Goal: Task Accomplishment & Management: Manage account settings

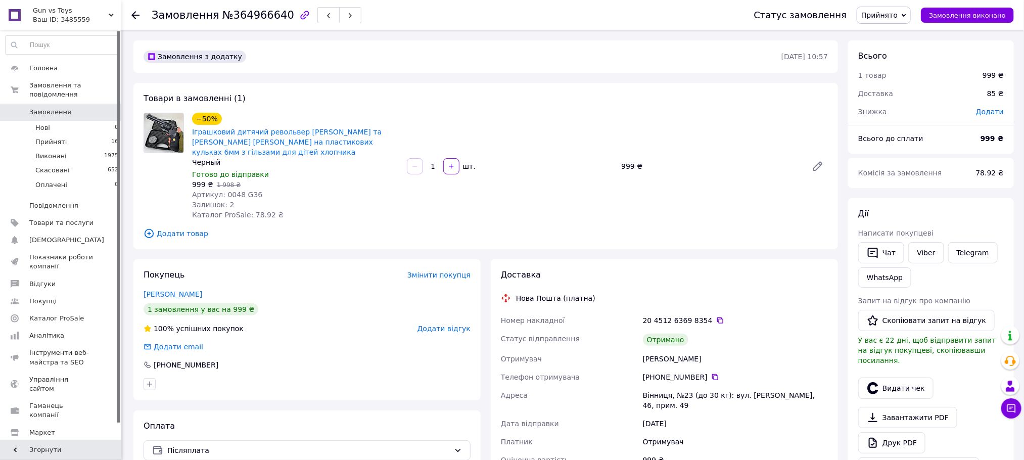
click at [658, 350] on div "Якубишин Артур" at bounding box center [735, 359] width 189 height 18
copy div "Якубишин"
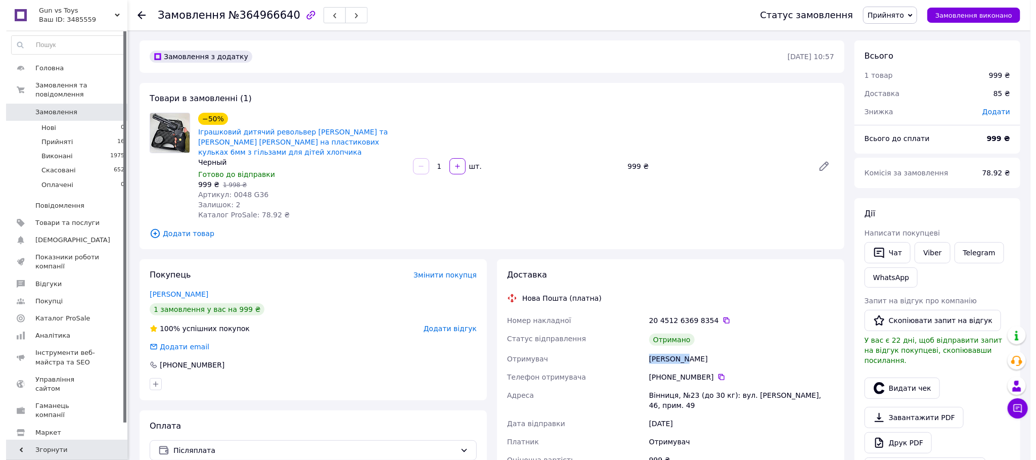
scroll to position [76, 0]
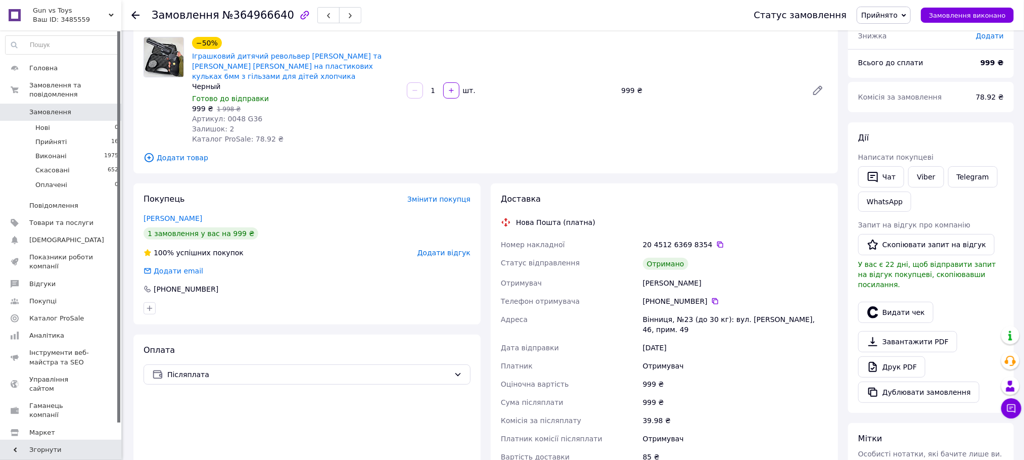
click at [888, 296] on div at bounding box center [932, 298] width 150 height 4
click at [886, 302] on button "Видати чек" at bounding box center [896, 312] width 75 height 21
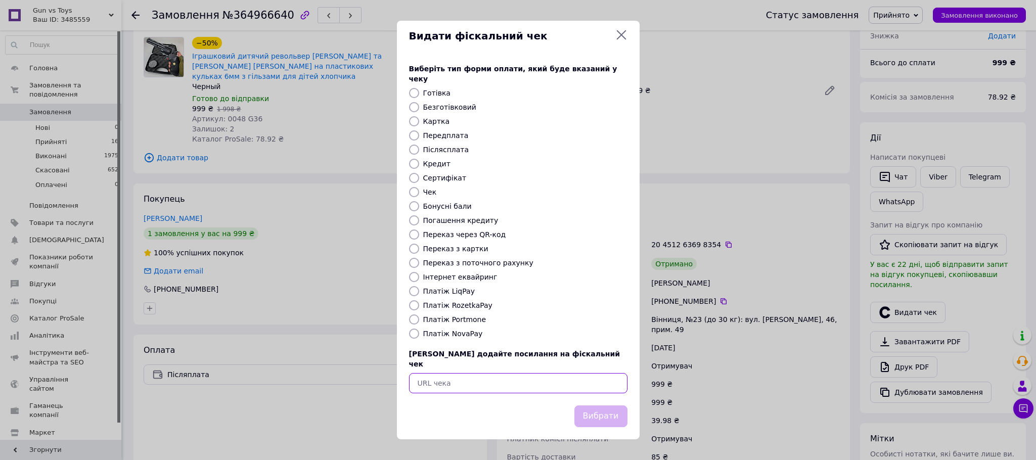
click at [502, 383] on input "text" at bounding box center [518, 383] width 218 height 20
paste input "https://check.checkbox.ua/38ec0791-6d2c-435e-b0e1-00229bf35d4b"
type input "https://check.checkbox.ua/38ec0791-6d2c-435e-b0e1-00229bf35d4b"
click at [579, 406] on button "Вибрати" at bounding box center [600, 417] width 53 height 22
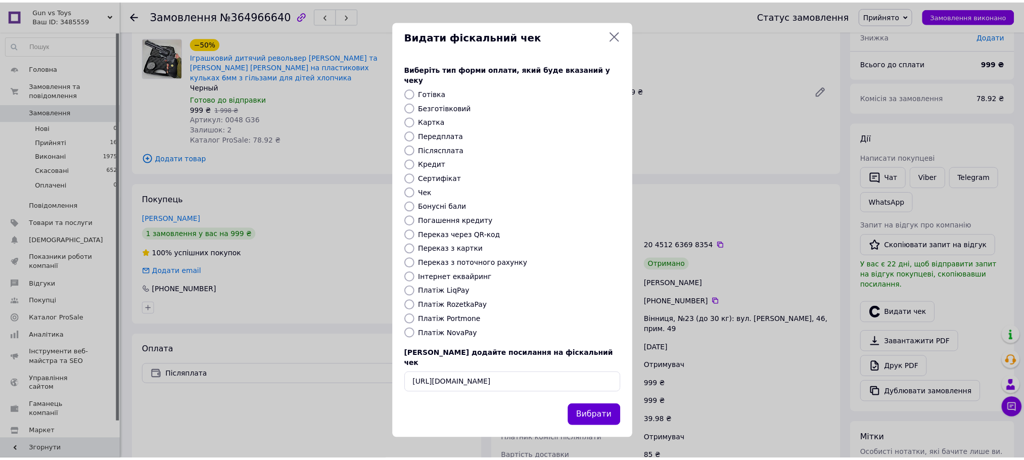
scroll to position [0, 0]
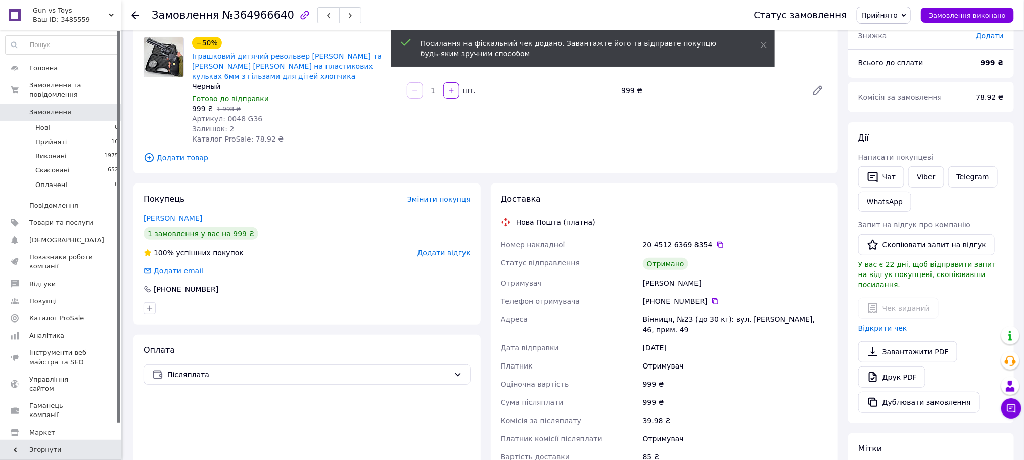
click at [455, 234] on div "Покупець Змінити покупця Якубишин Артур 1 замовлення у вас на 999 ₴ 100% успішн…" at bounding box center [306, 254] width 347 height 141
click at [455, 249] on span "Додати відгук" at bounding box center [444, 253] width 53 height 8
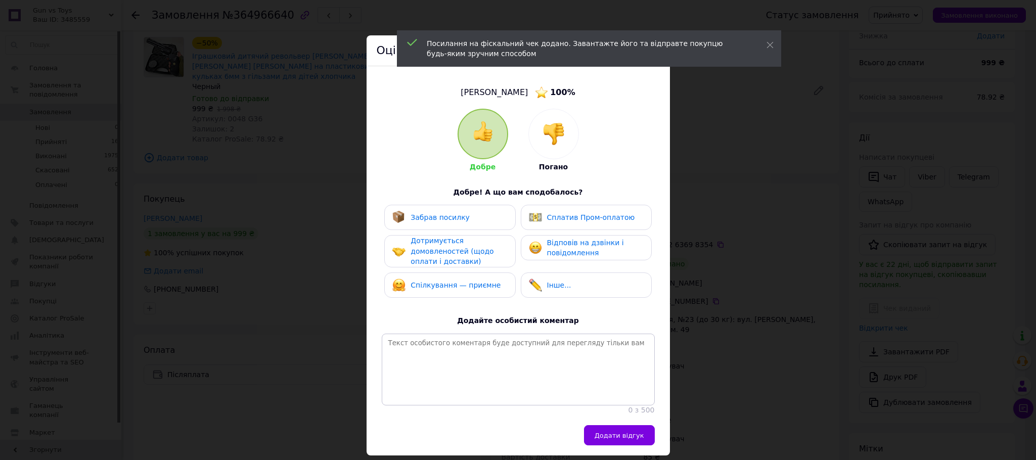
drag, startPoint x: 474, startPoint y: 278, endPoint x: 463, endPoint y: 259, distance: 21.8
click at [474, 277] on div "Спілкування — приємне" at bounding box center [449, 285] width 131 height 25
drag, startPoint x: 458, startPoint y: 249, endPoint x: 454, endPoint y: 227, distance: 23.2
click at [457, 241] on div "Дотримується домовленостей (щодо оплати і доставки)" at bounding box center [459, 251] width 96 height 31
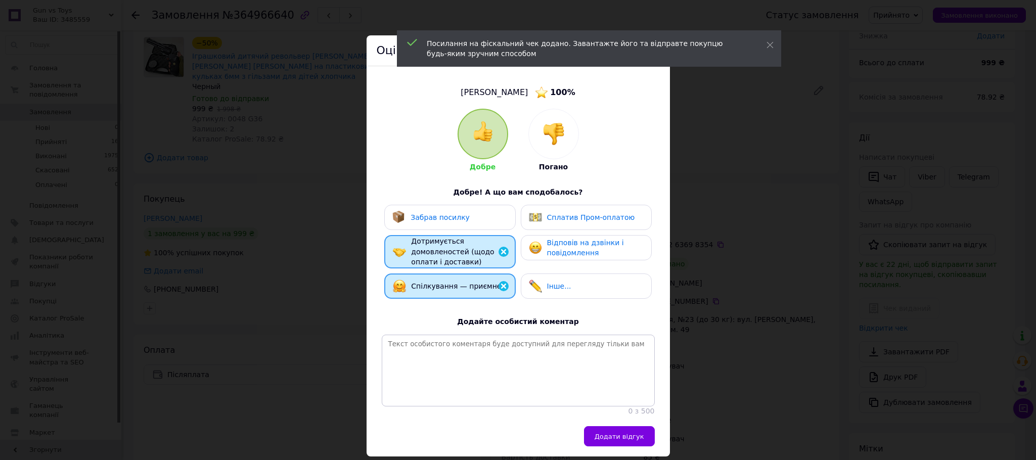
click at [454, 223] on div "Забрав посилку" at bounding box center [430, 217] width 77 height 13
click at [557, 258] on div "Відповів на дзвінки і повідомлення" at bounding box center [586, 247] width 131 height 25
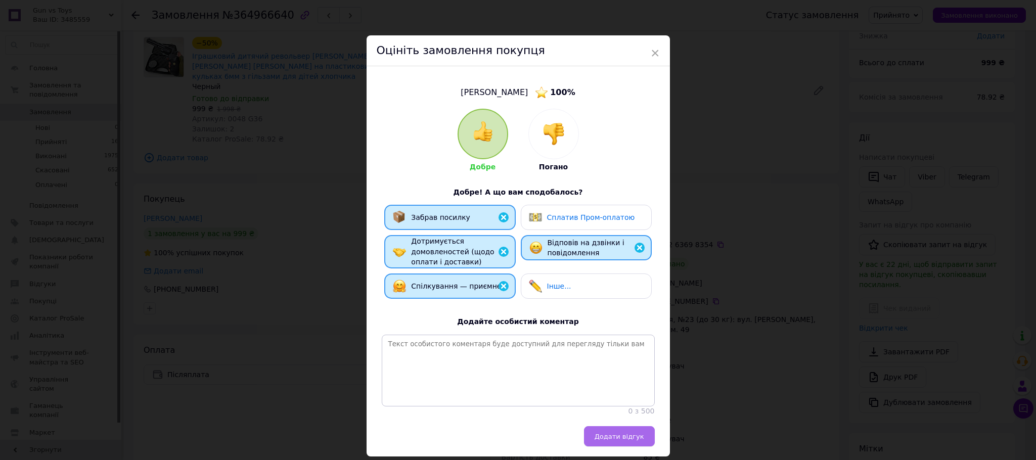
click at [628, 440] on span "Додати відгук" at bounding box center [620, 437] width 50 height 8
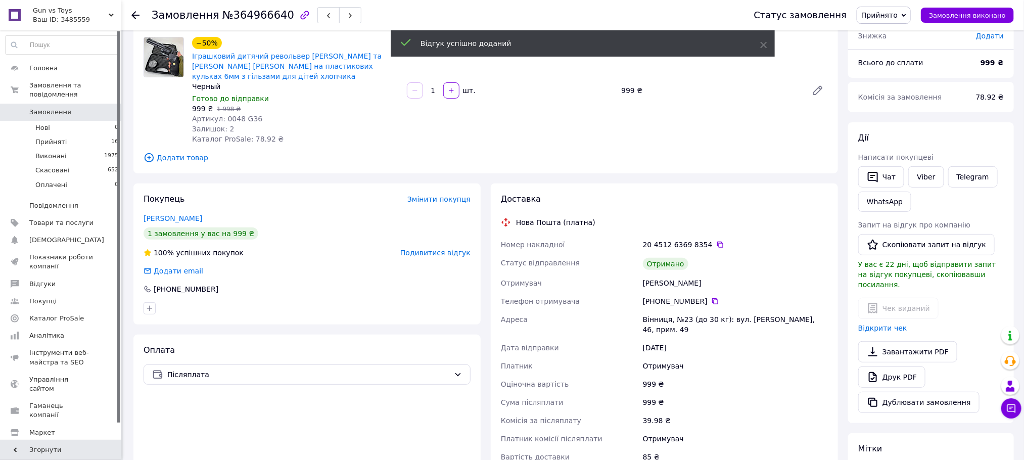
click at [889, 19] on span "Прийнято" at bounding box center [880, 15] width 36 height 8
click at [890, 35] on li "Виконано" at bounding box center [884, 35] width 53 height 15
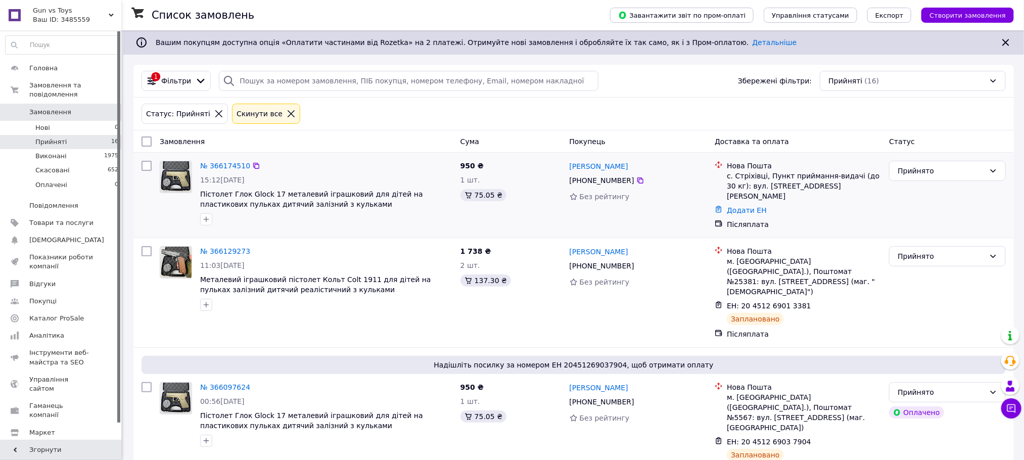
drag, startPoint x: 67, startPoint y: 150, endPoint x: 149, endPoint y: 163, distance: 82.9
click at [67, 150] on li "Виконані 1975" at bounding box center [62, 156] width 124 height 14
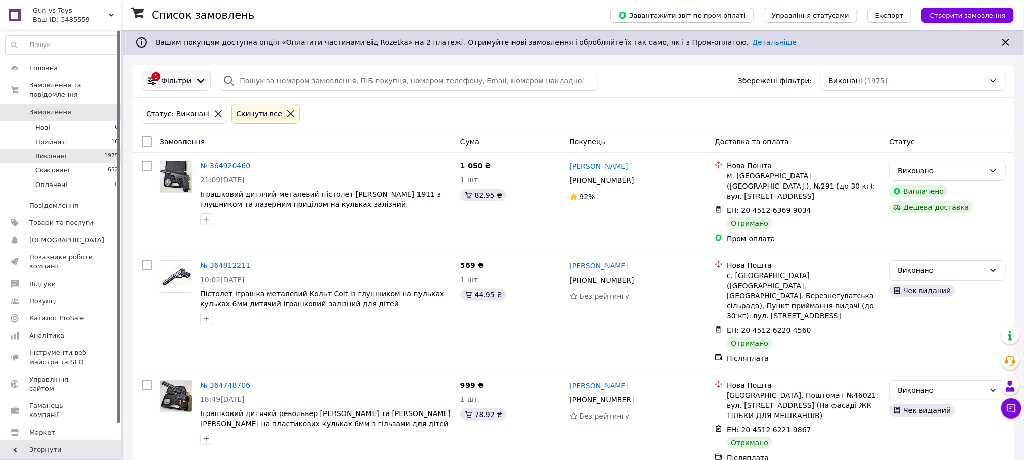
click at [178, 85] on span "Фільтри" at bounding box center [176, 81] width 30 height 10
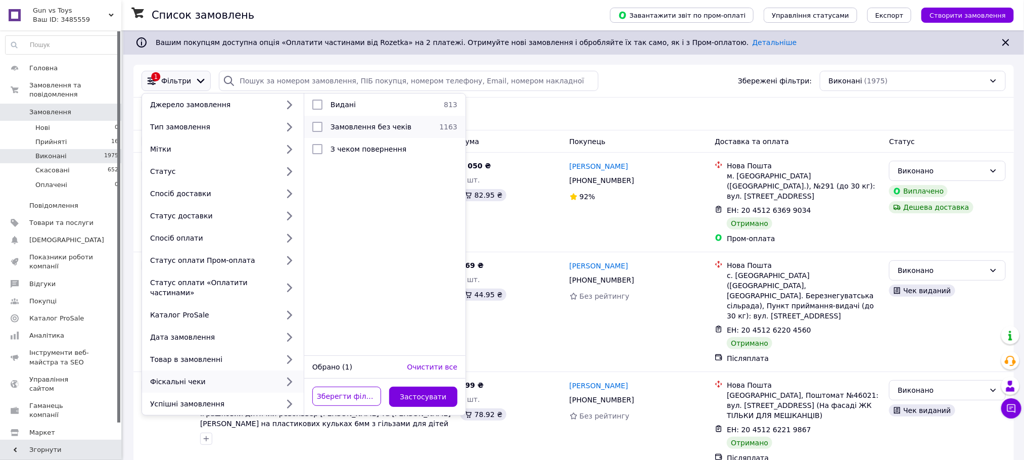
click at [371, 129] on span "Замовлення без чеків" at bounding box center [371, 127] width 81 height 8
checkbox input "true"
click at [428, 387] on button "Застосувати" at bounding box center [423, 397] width 69 height 20
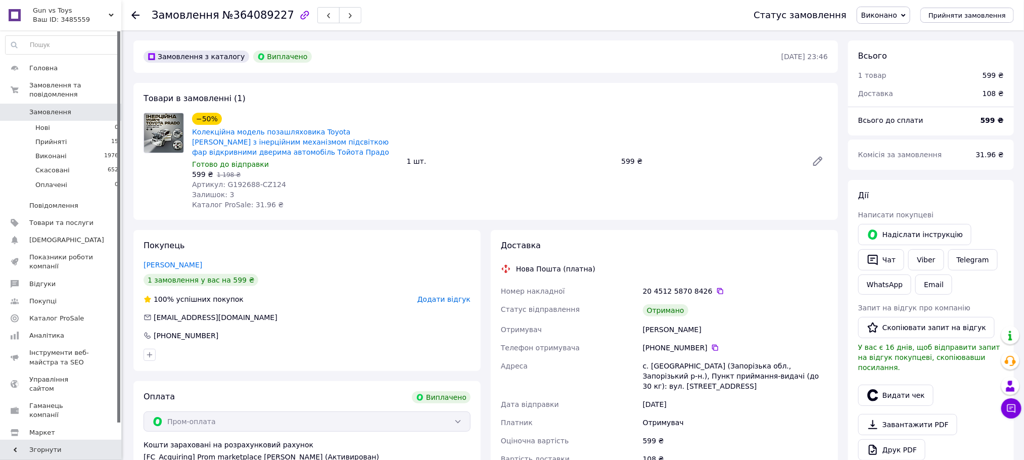
click at [657, 332] on div "Данильченко Татьяна" at bounding box center [735, 330] width 189 height 18
copy div "Данильченко"
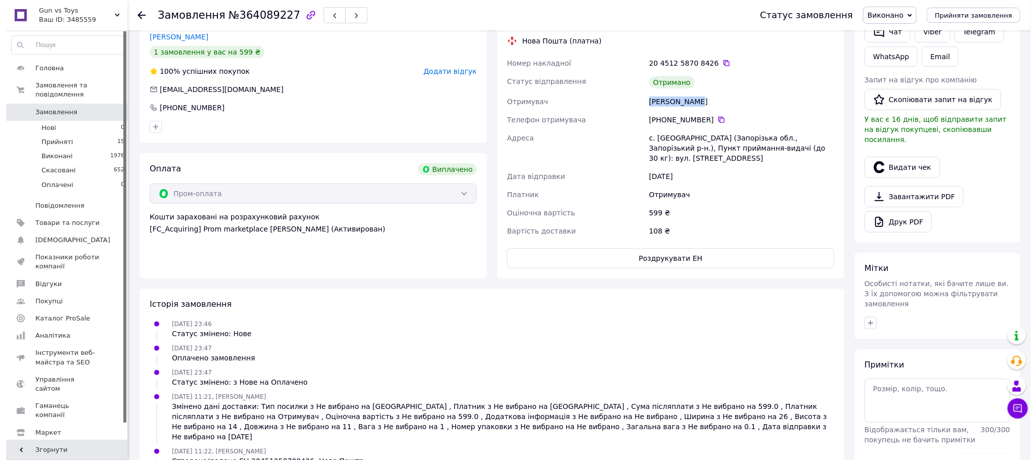
scroll to position [76, 0]
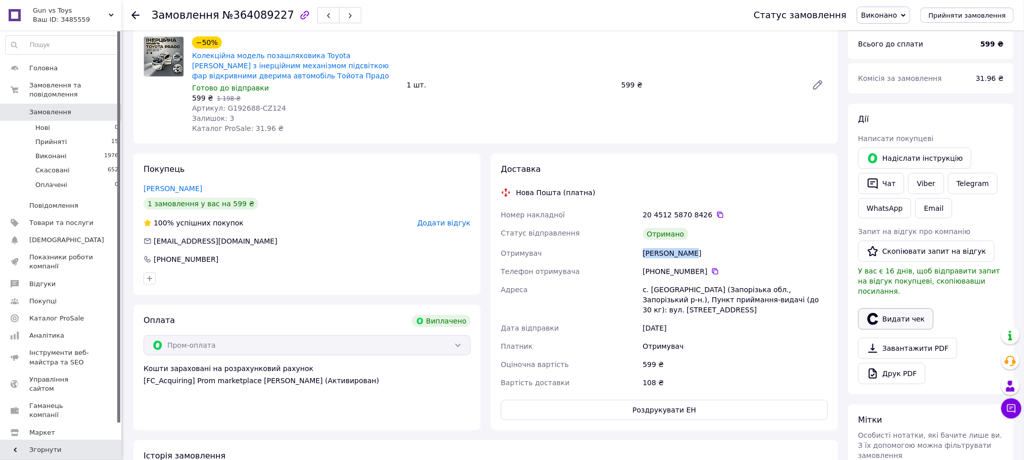
click at [887, 309] on button "Видати чек" at bounding box center [896, 318] width 75 height 21
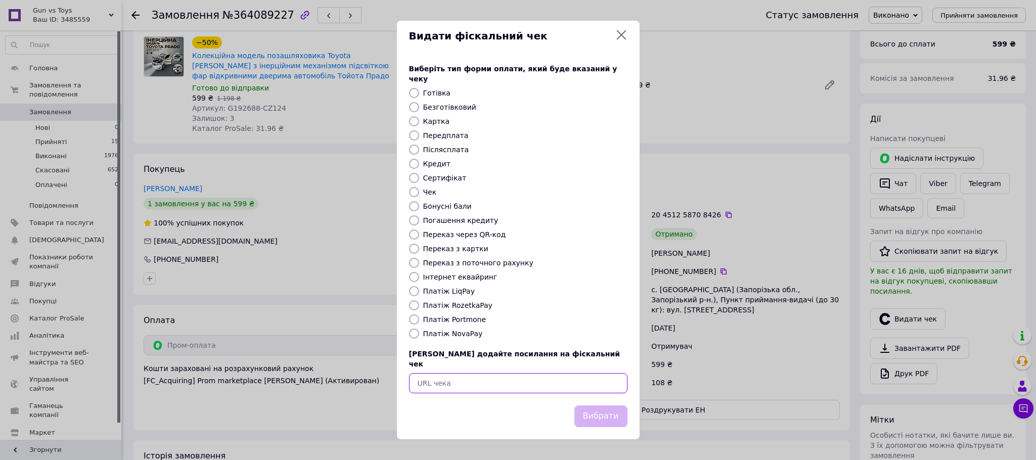
click at [584, 378] on input "text" at bounding box center [518, 383] width 218 height 20
paste input "https://check.checkbox.ua/b7fce7b3-3d52-44b2-b6a9-65858b9d31b6"
type input "https://check.checkbox.ua/b7fce7b3-3d52-44b2-b6a9-65858b9d31b6"
click at [614, 406] on button "Вибрати" at bounding box center [600, 417] width 53 height 22
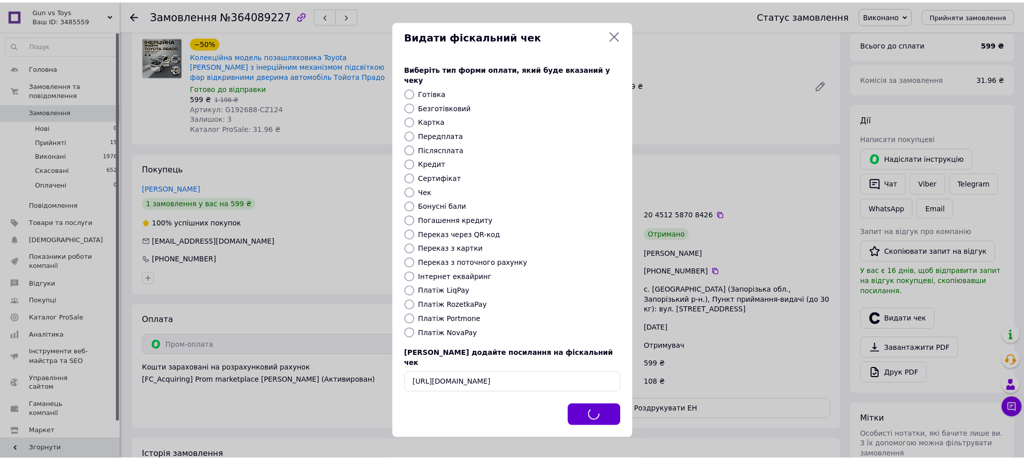
scroll to position [0, 0]
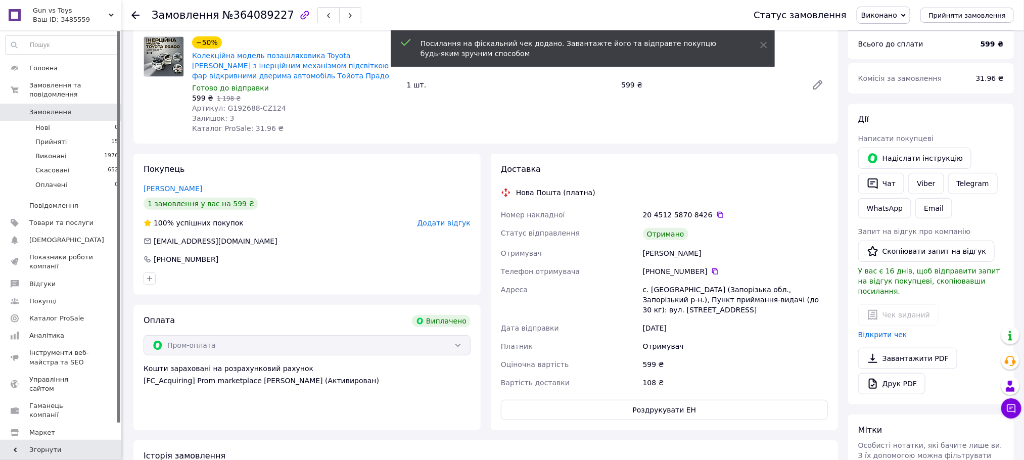
click at [451, 222] on span "Додати відгук" at bounding box center [444, 223] width 53 height 8
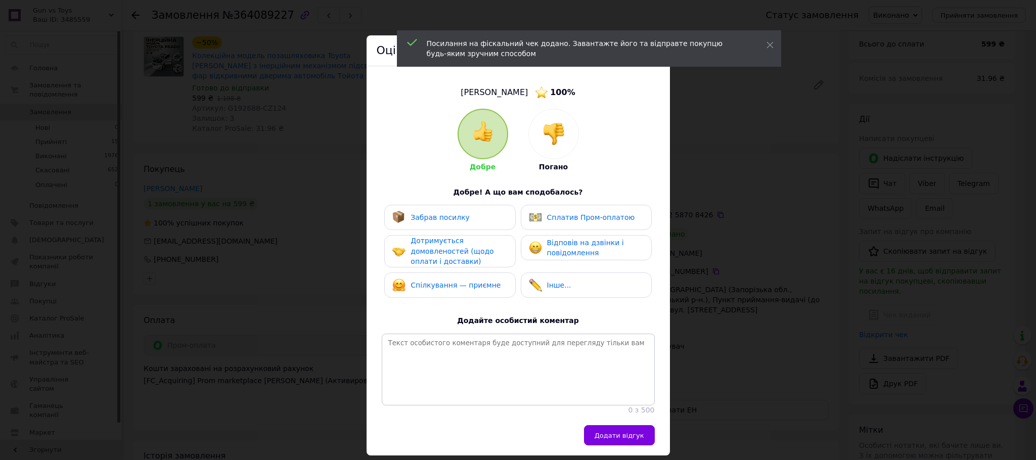
click at [453, 223] on div "Забрав посилку" at bounding box center [430, 217] width 77 height 13
click at [531, 225] on div "Сплатив Пром-оплатою" at bounding box center [586, 217] width 131 height 25
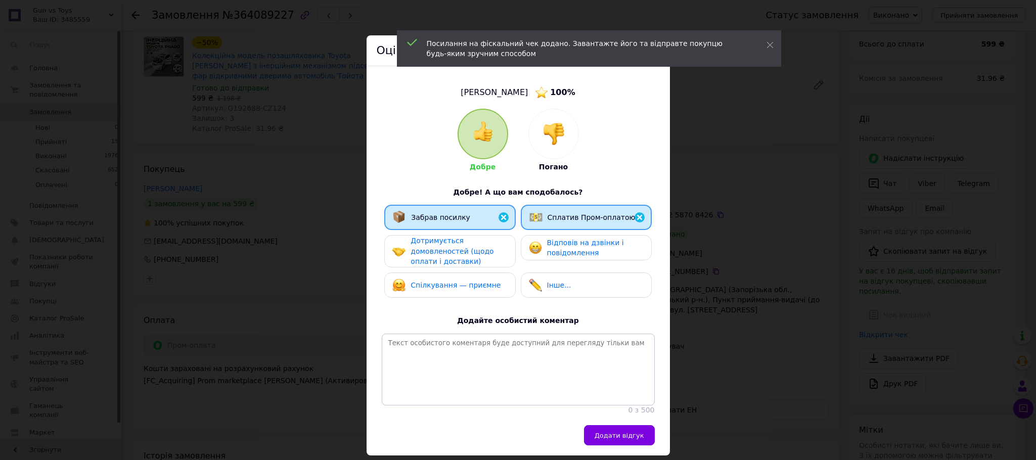
drag, startPoint x: 610, startPoint y: 449, endPoint x: 633, endPoint y: 445, distance: 23.6
click at [614, 439] on span "Додати відгук" at bounding box center [620, 436] width 50 height 8
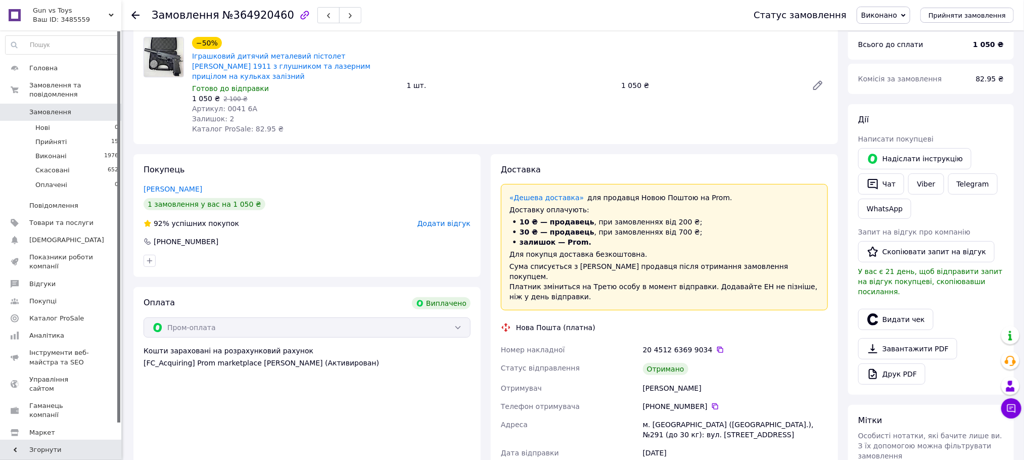
scroll to position [152, 0]
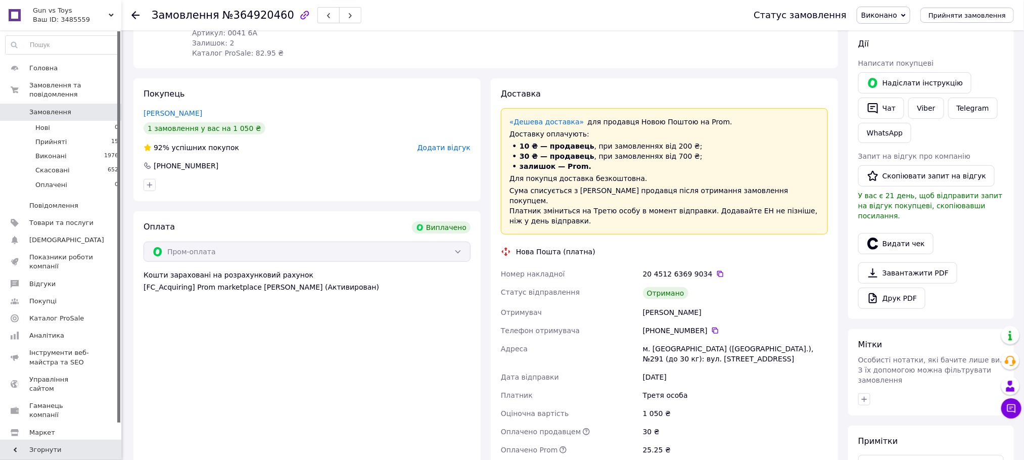
click at [656, 303] on div "Васянович Кирило" at bounding box center [735, 312] width 189 height 18
copy div "Васянович"
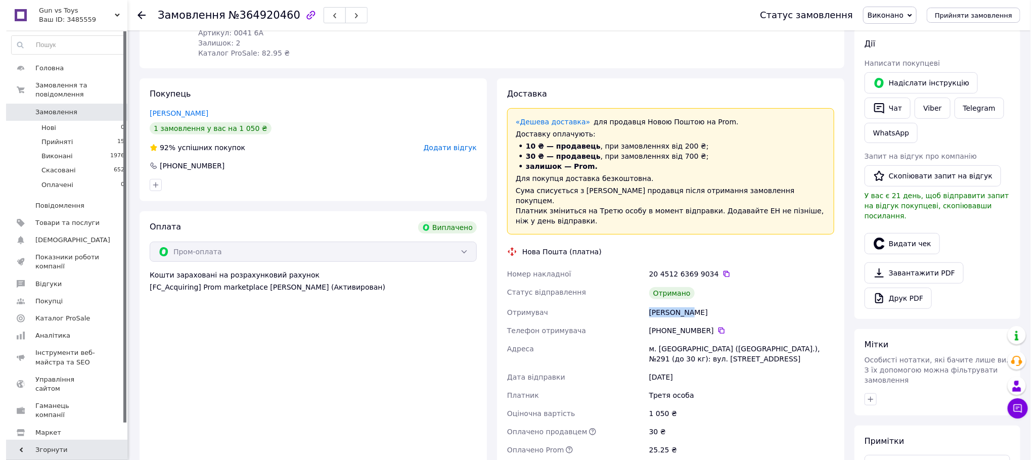
scroll to position [0, 0]
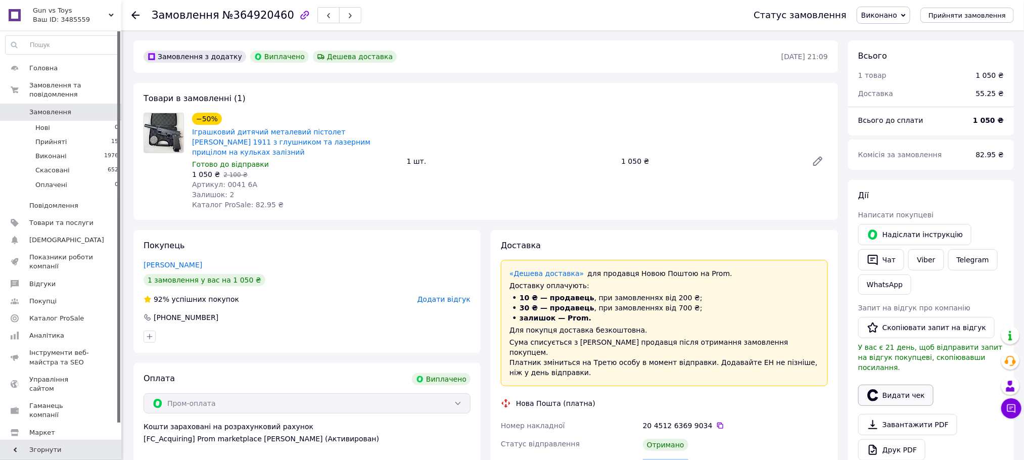
click at [898, 391] on button "Видати чек" at bounding box center [896, 395] width 75 height 21
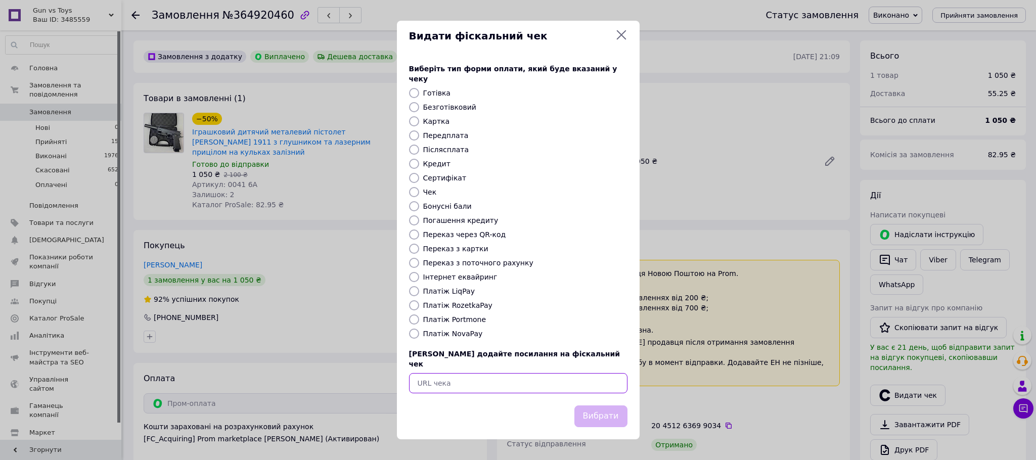
click at [619, 373] on input "text" at bounding box center [518, 383] width 218 height 20
paste input "https://check.checkbox.ua/40cee946-da65-4030-a654-0a5e4056284f"
type input "https://check.checkbox.ua/40cee946-da65-4030-a654-0a5e4056284f"
click at [595, 418] on div "Вибрати" at bounding box center [600, 416] width 57 height 26
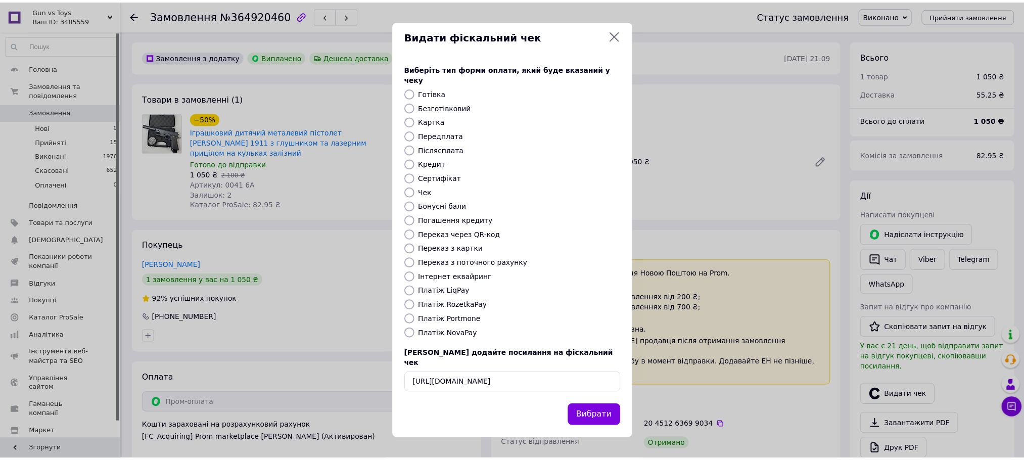
scroll to position [0, 0]
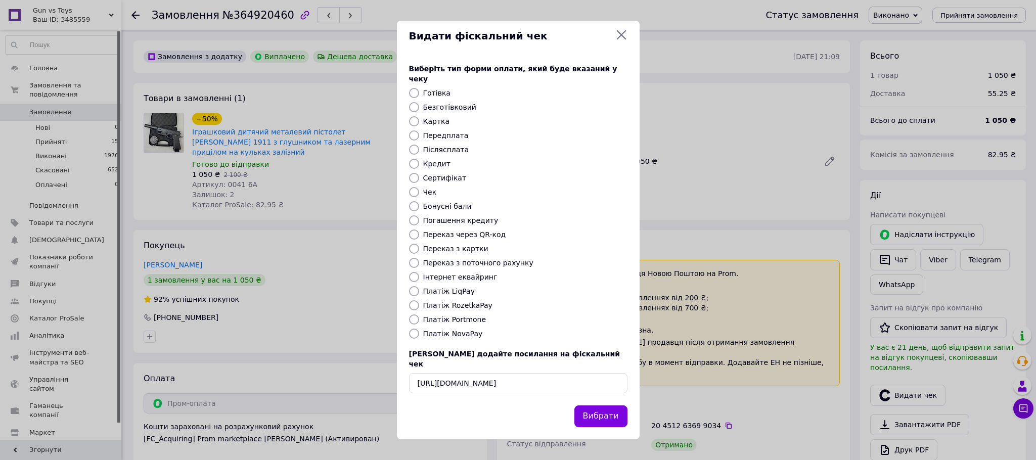
click at [607, 413] on button "Вибрати" at bounding box center [600, 417] width 53 height 22
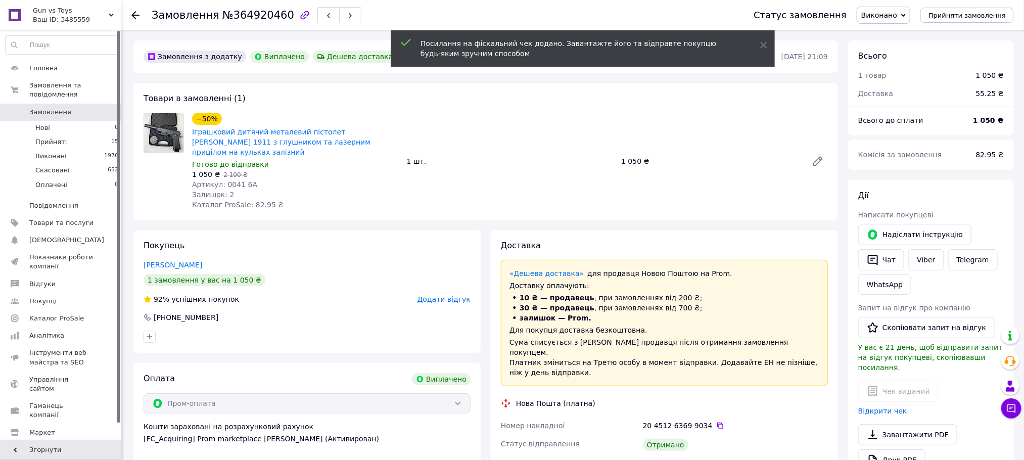
click at [454, 295] on span "Додати відгук" at bounding box center [444, 299] width 53 height 8
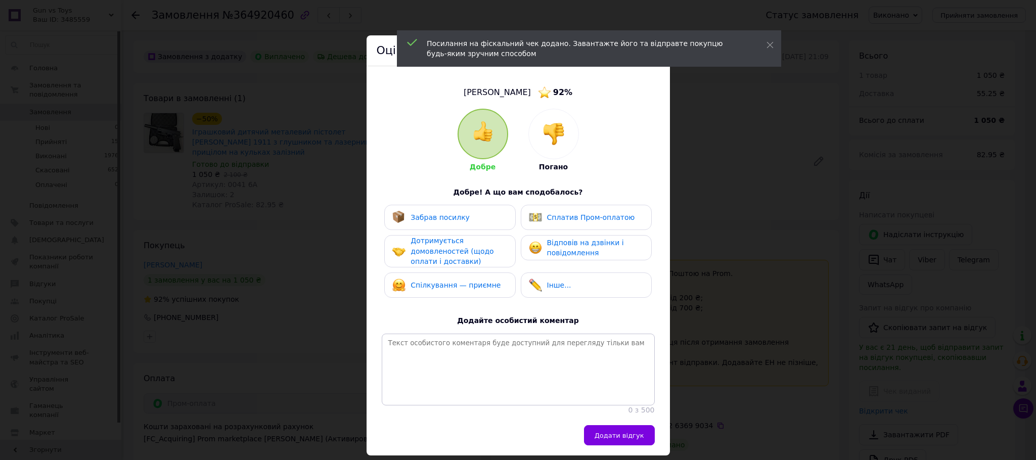
click at [447, 231] on div "Забрав посилку Сплатив Пром-оплатою Дотримується домовленостей (щодо оплати і д…" at bounding box center [518, 254] width 273 height 98
click at [532, 223] on img at bounding box center [535, 217] width 13 height 13
drag, startPoint x: 490, startPoint y: 224, endPoint x: 491, endPoint y: 237, distance: 12.2
click at [490, 226] on div "Забрав посилку" at bounding box center [449, 217] width 131 height 25
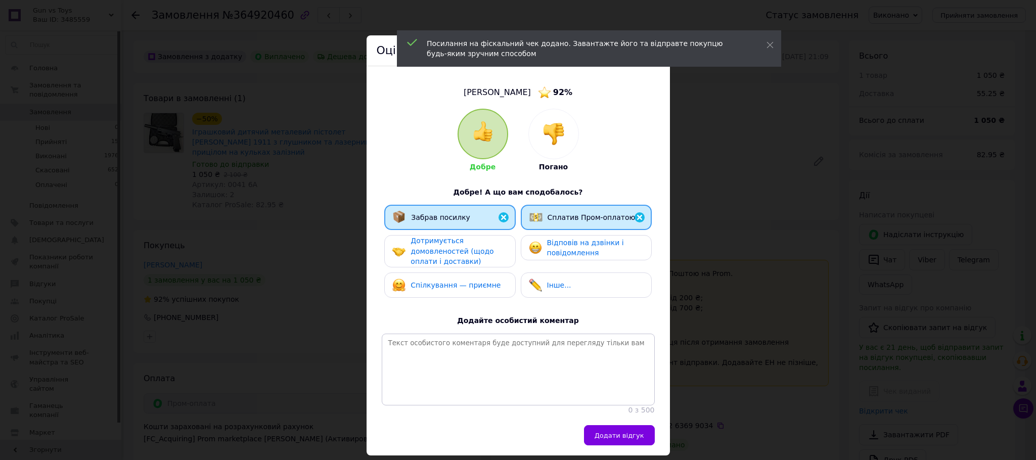
click at [491, 249] on div "Дотримується домовленостей (щодо оплати і доставки)" at bounding box center [459, 251] width 96 height 31
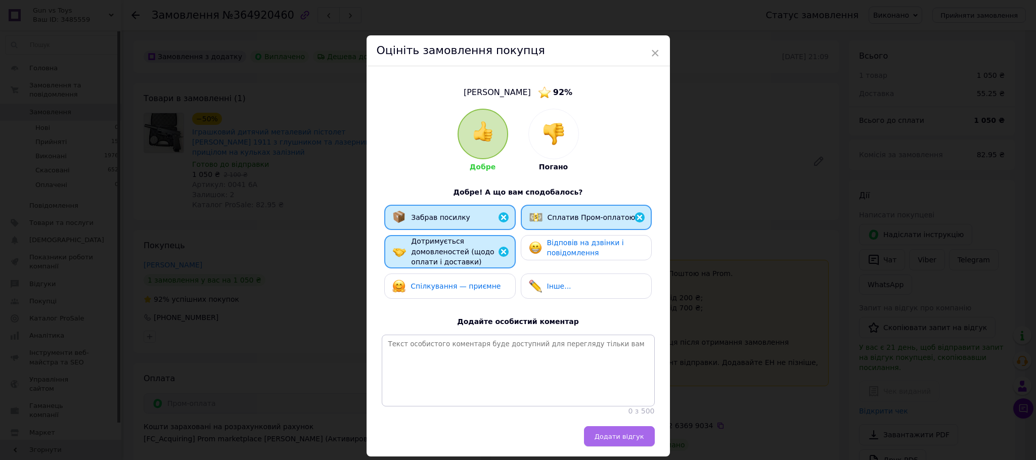
click at [633, 440] on span "Додати відгук" at bounding box center [620, 437] width 50 height 8
